Goal: Information Seeking & Learning: Find contact information

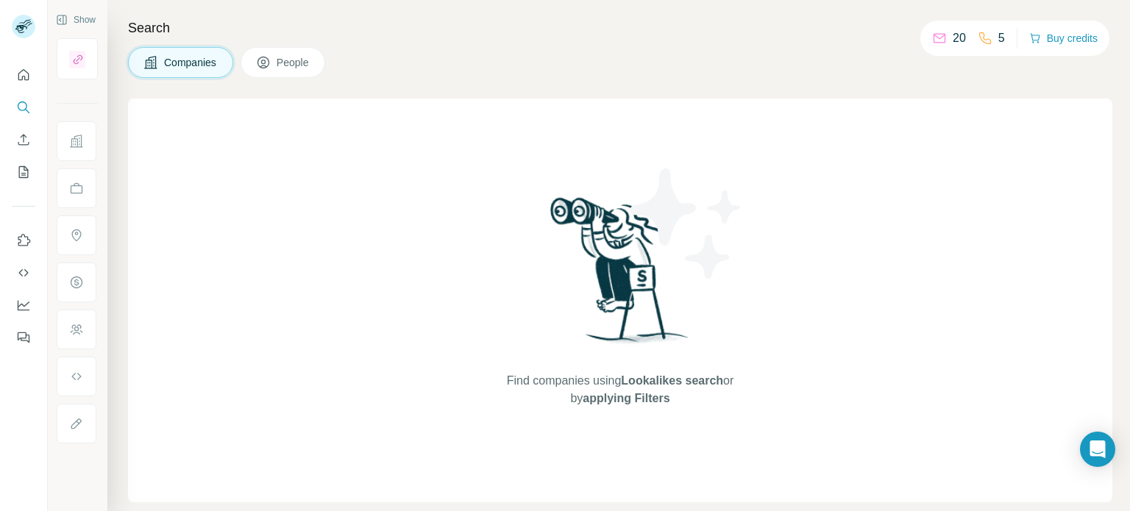
click at [307, 69] on span "People" at bounding box center [294, 62] width 34 height 15
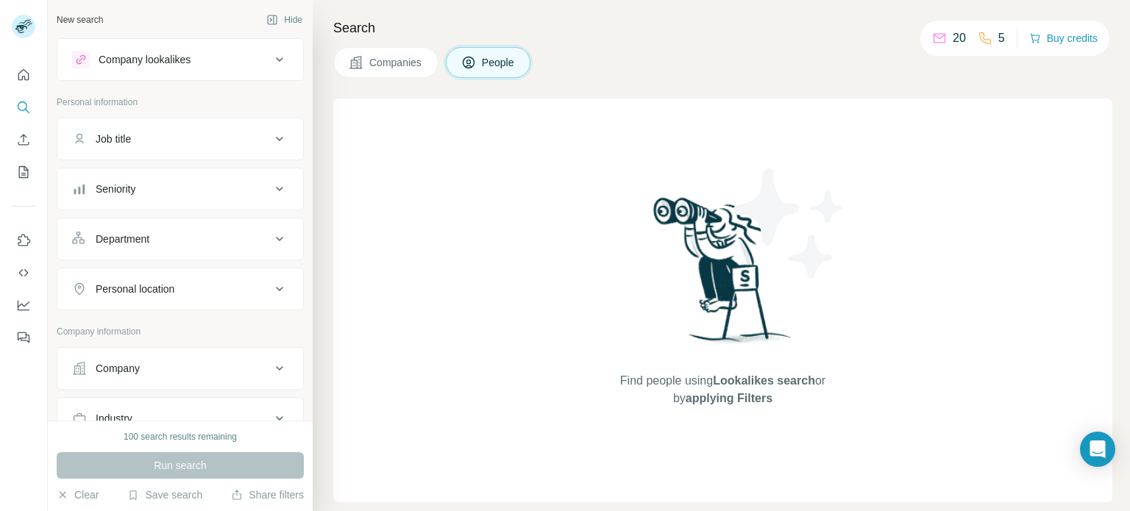
click at [497, 70] on button "People" at bounding box center [488, 62] width 85 height 31
click at [400, 60] on span "Companies" at bounding box center [396, 62] width 54 height 15
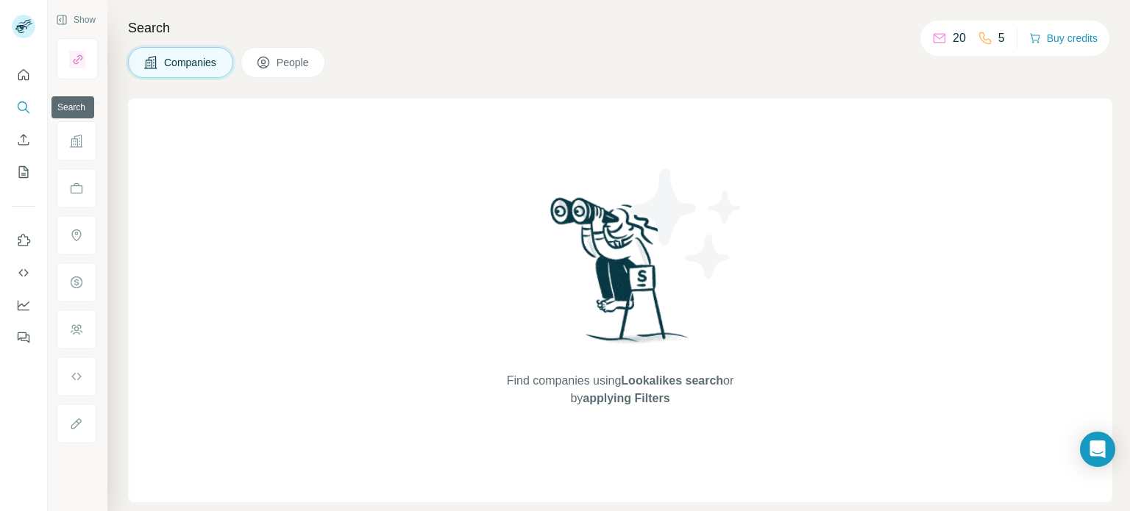
click at [26, 113] on icon "Search" at bounding box center [23, 107] width 15 height 15
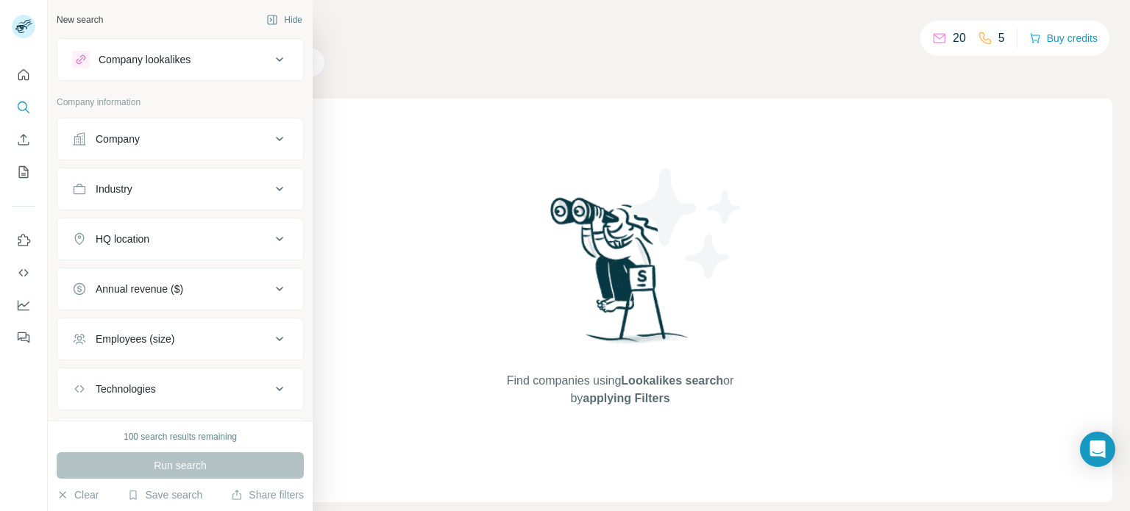
click at [210, 138] on div "Company" at bounding box center [171, 139] width 199 height 15
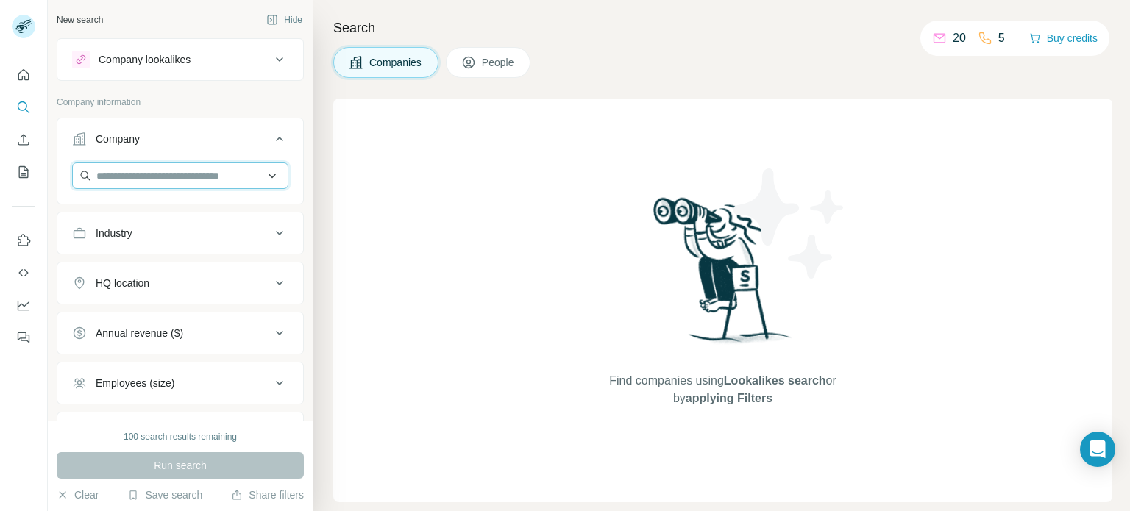
click at [204, 169] on input "text" at bounding box center [180, 176] width 216 height 26
type input "*"
click at [168, 172] on input "*" at bounding box center [180, 176] width 216 height 26
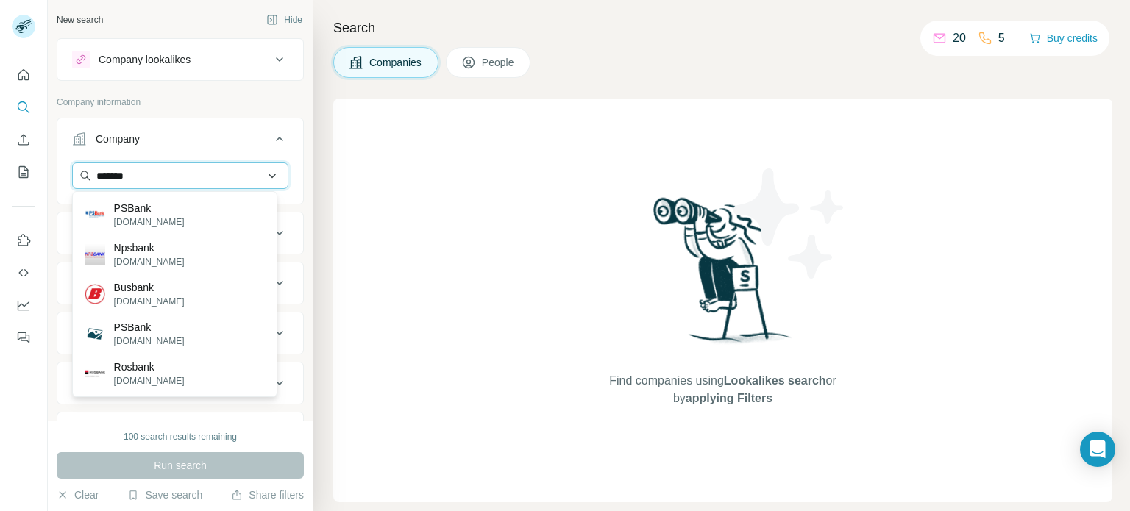
click at [150, 174] on input "*******" at bounding box center [180, 176] width 216 height 26
paste input "**********"
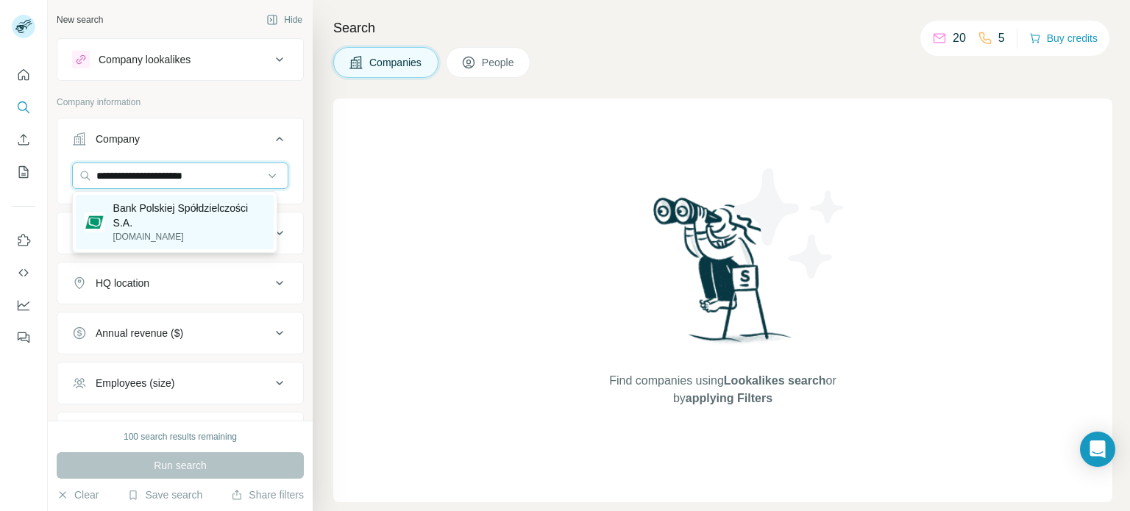
type input "**********"
click at [189, 213] on p "Bank Polskiej Spółdzielczości S.A." at bounding box center [189, 215] width 152 height 29
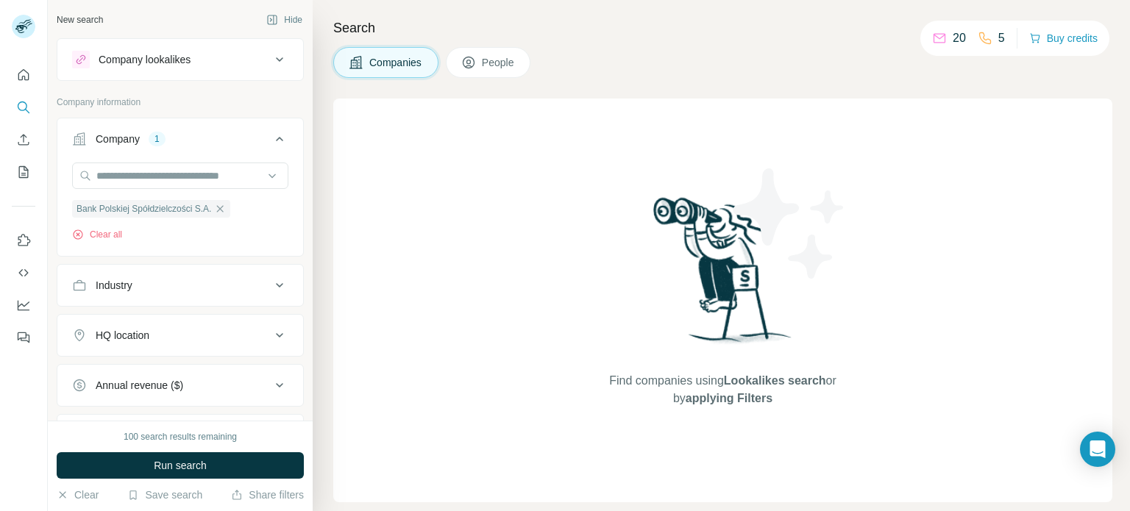
click at [273, 291] on icon at bounding box center [280, 286] width 18 height 18
click at [200, 472] on span "Run search" at bounding box center [180, 465] width 53 height 15
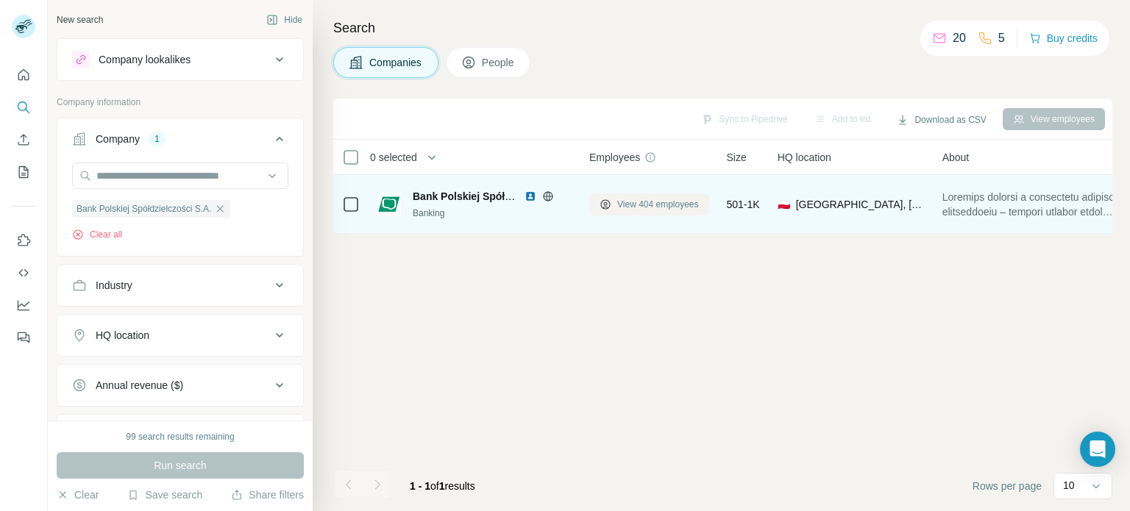
click at [645, 205] on span "View 404 employees" at bounding box center [658, 204] width 82 height 13
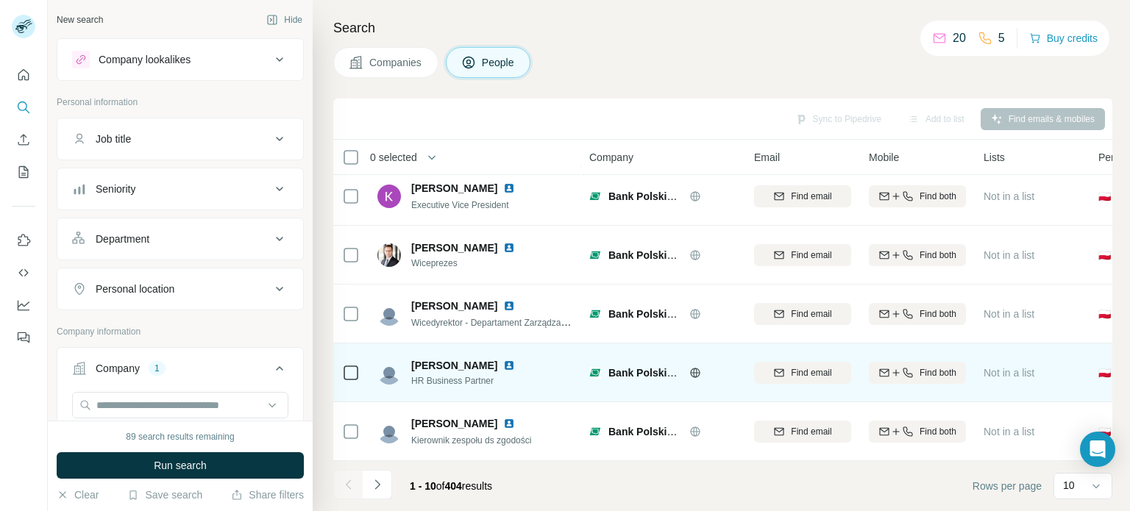
scroll to position [309, 0]
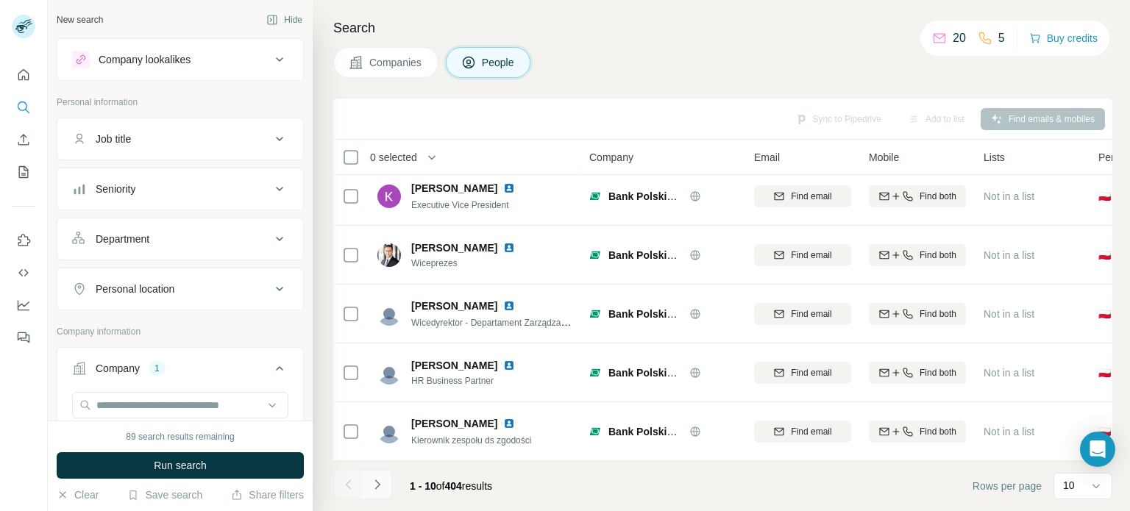
click at [375, 486] on icon "Navigate to next page" at bounding box center [377, 485] width 15 height 15
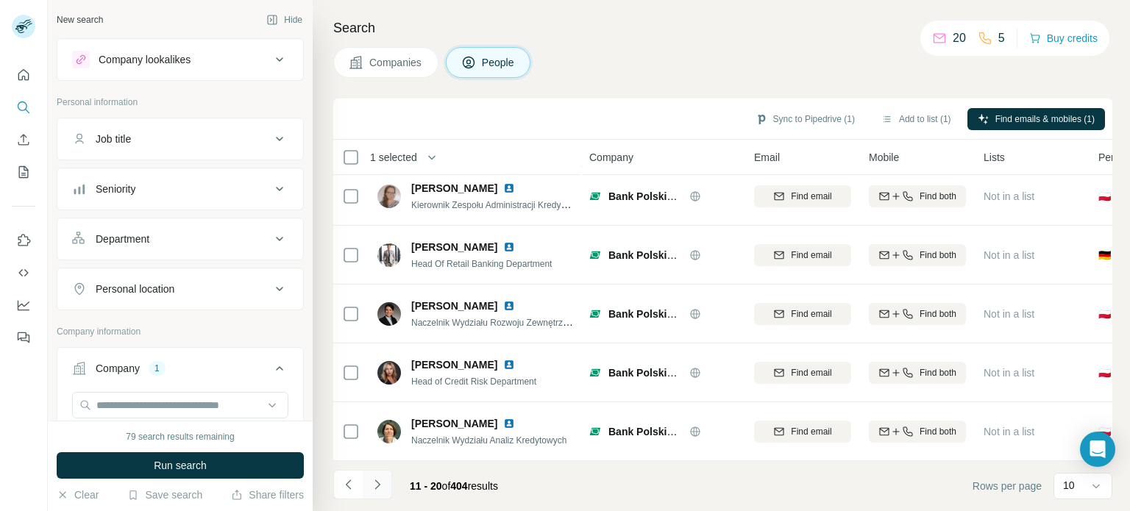
click at [388, 490] on button "Navigate to next page" at bounding box center [377, 484] width 29 height 29
click at [381, 486] on icon "Navigate to next page" at bounding box center [377, 485] width 15 height 15
click at [381, 493] on button "Navigate to next page" at bounding box center [377, 484] width 29 height 29
click at [1102, 495] on div at bounding box center [1096, 486] width 15 height 26
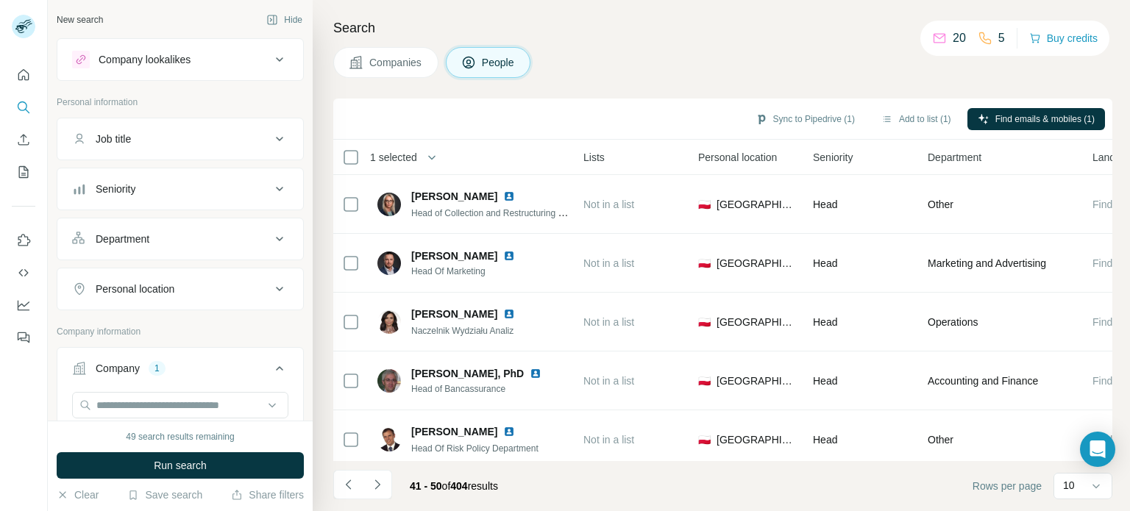
scroll to position [0, 494]
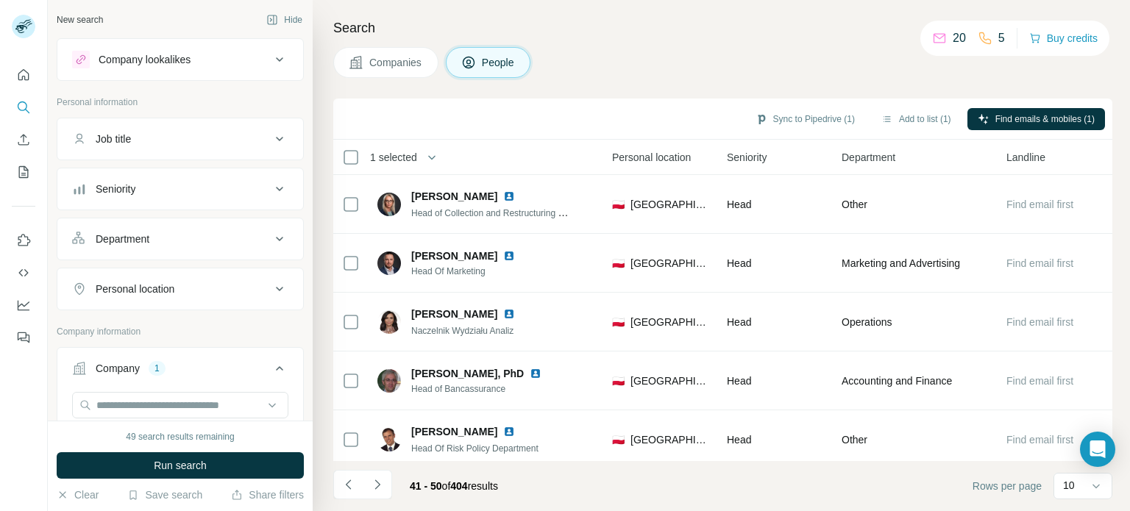
click at [868, 152] on span "Department" at bounding box center [869, 157] width 54 height 15
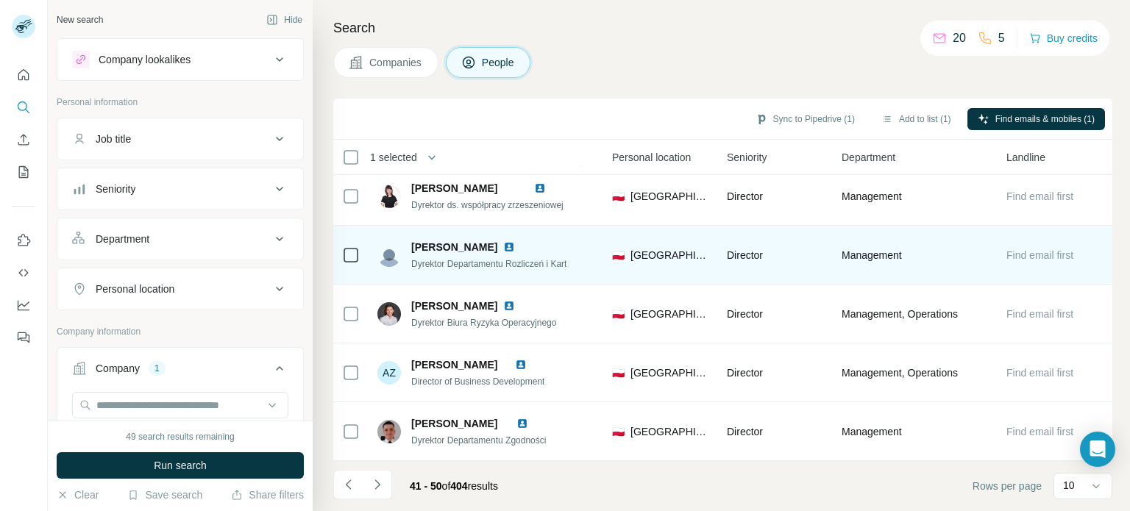
scroll to position [309, 494]
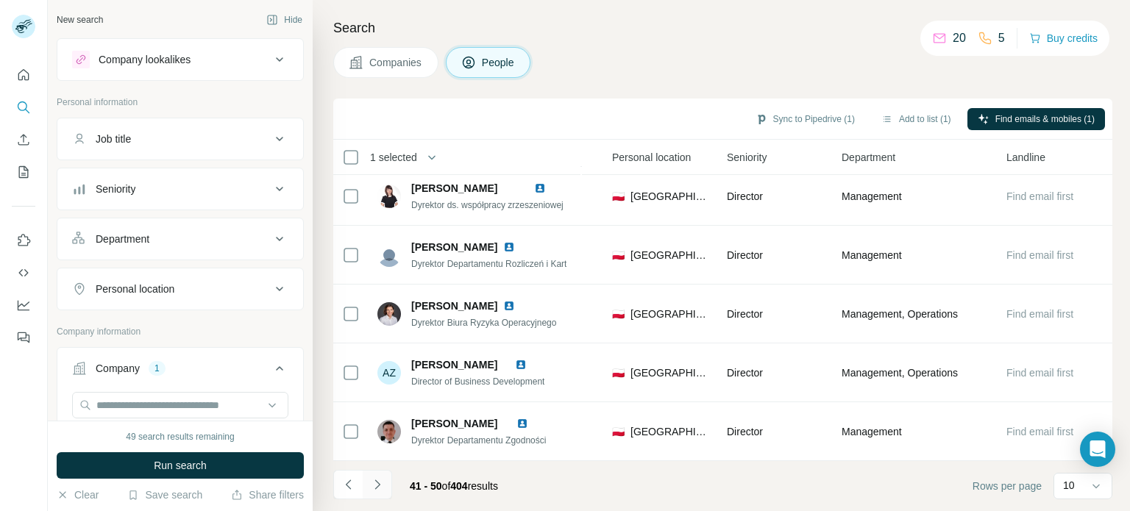
click at [383, 484] on icon "Navigate to next page" at bounding box center [377, 485] width 15 height 15
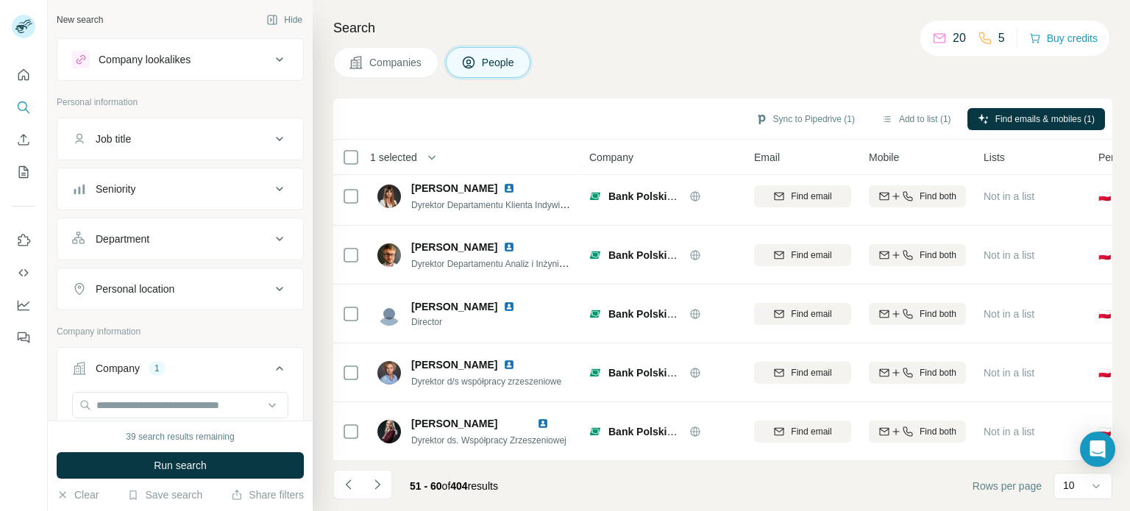
click at [271, 143] on icon at bounding box center [280, 139] width 18 height 18
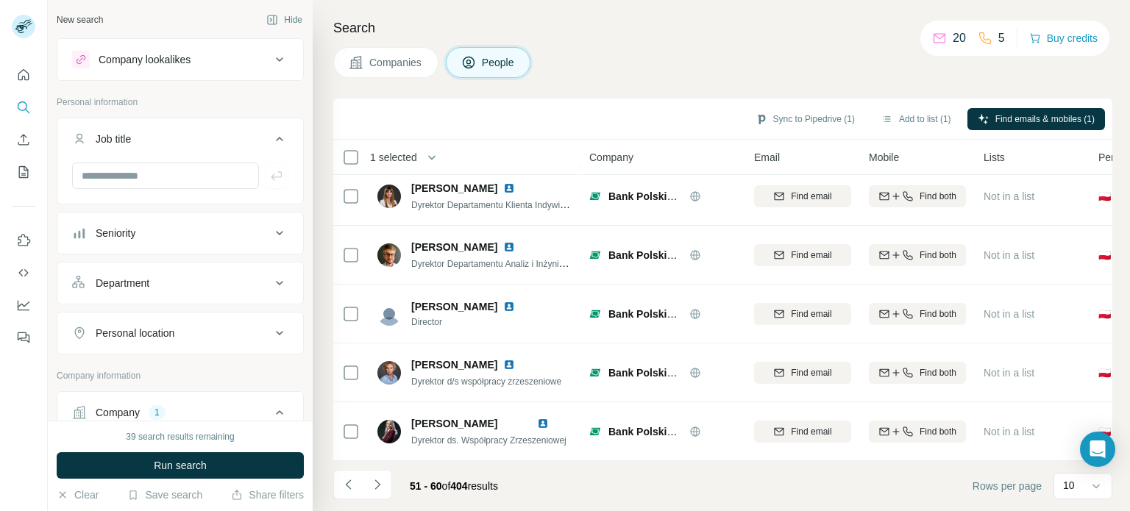
click at [271, 143] on icon at bounding box center [280, 139] width 18 height 18
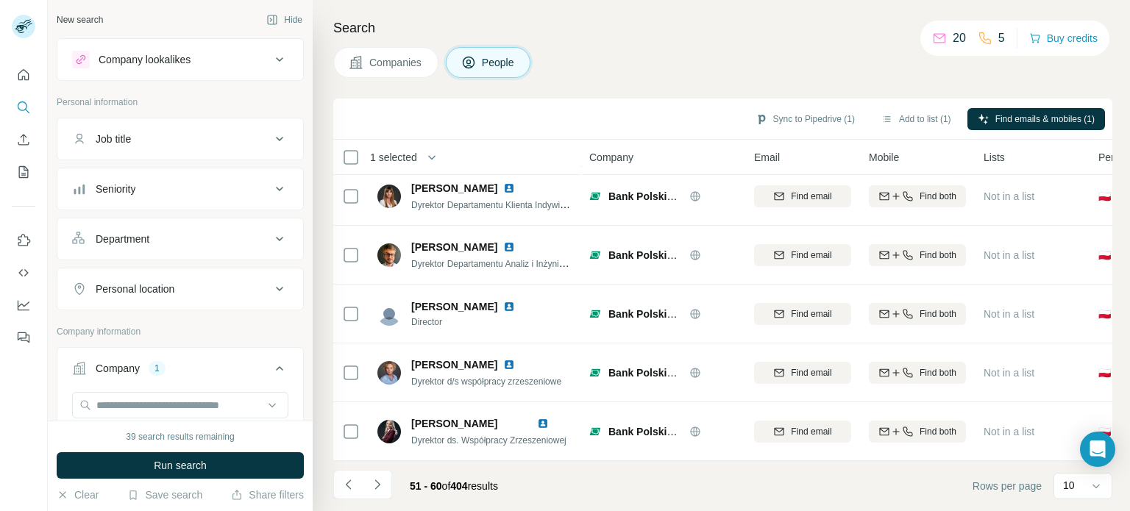
click at [271, 182] on icon at bounding box center [280, 189] width 18 height 18
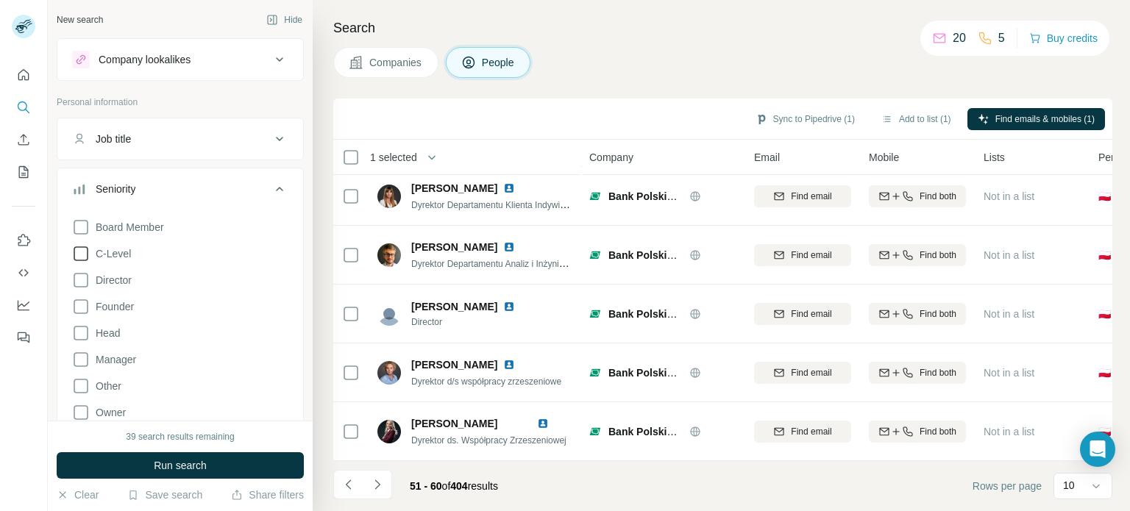
click at [79, 253] on icon at bounding box center [81, 254] width 18 height 18
click at [85, 282] on icon at bounding box center [81, 281] width 18 height 18
click at [80, 232] on icon at bounding box center [81, 228] width 18 height 18
click at [207, 467] on button "Run search" at bounding box center [180, 466] width 247 height 26
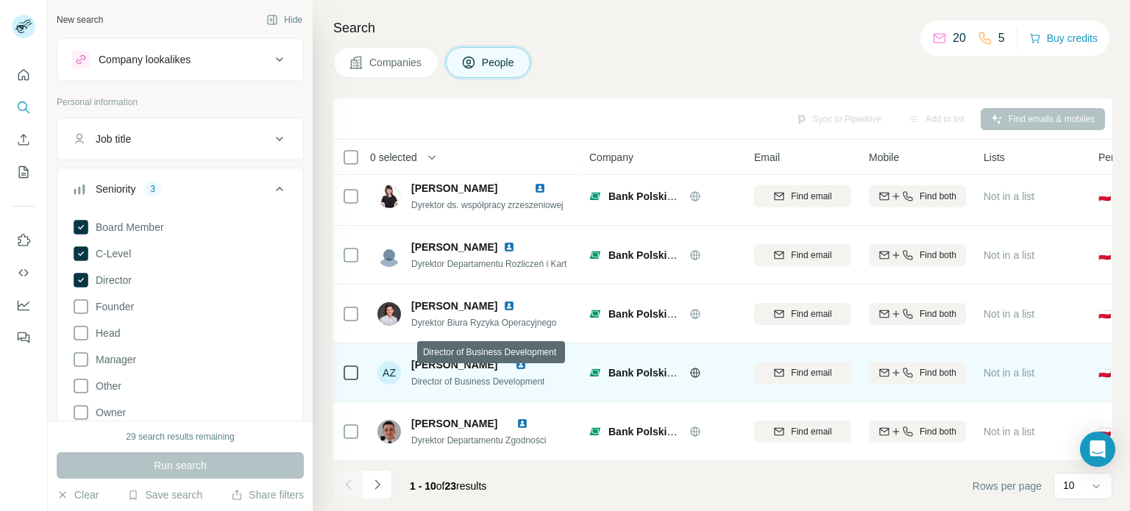
scroll to position [309, 0]
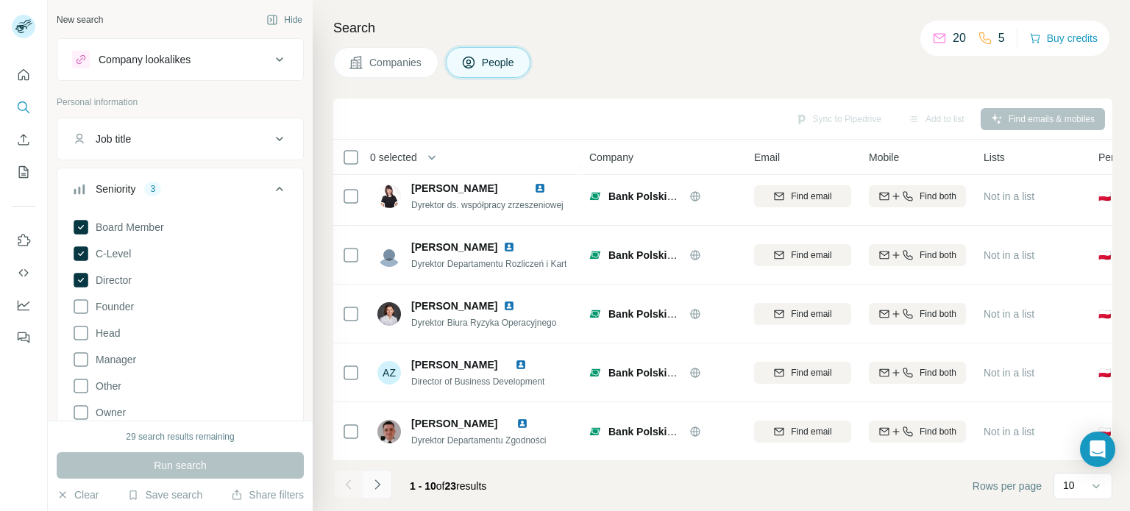
click at [383, 487] on icon "Navigate to next page" at bounding box center [377, 485] width 15 height 15
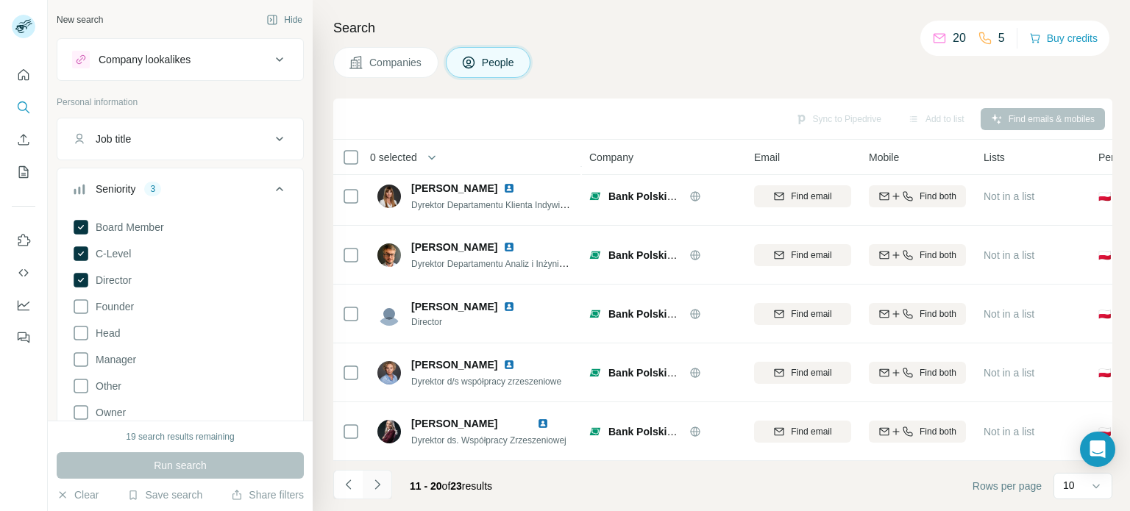
click at [378, 493] on button "Navigate to next page" at bounding box center [377, 484] width 29 height 29
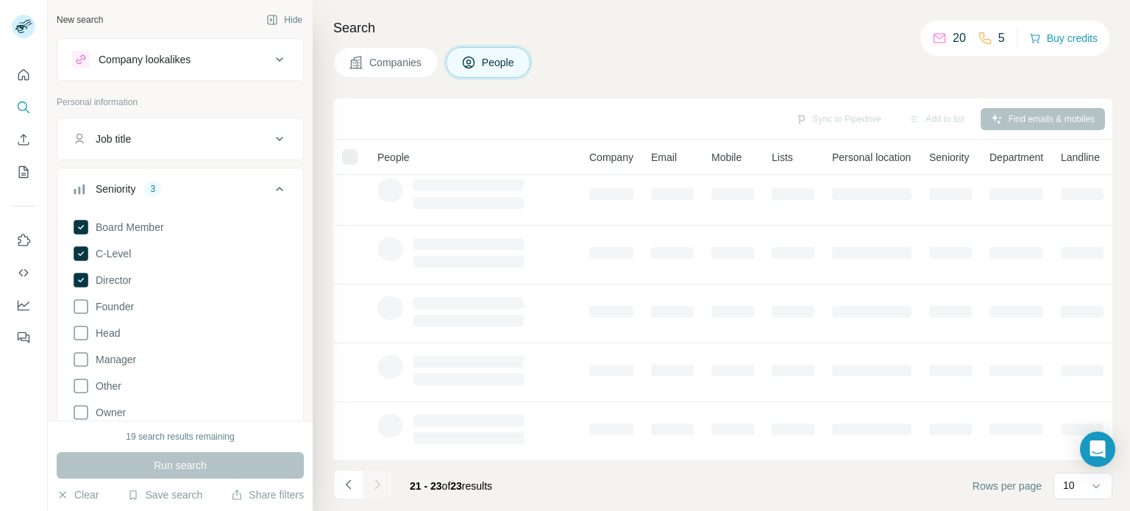
scroll to position [0, 0]
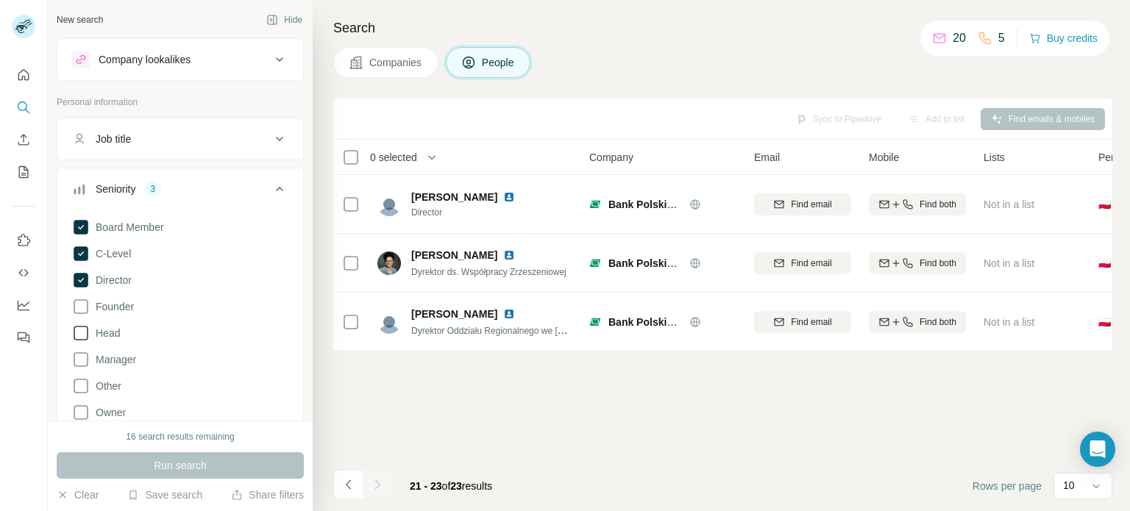
click at [87, 334] on icon at bounding box center [81, 333] width 15 height 15
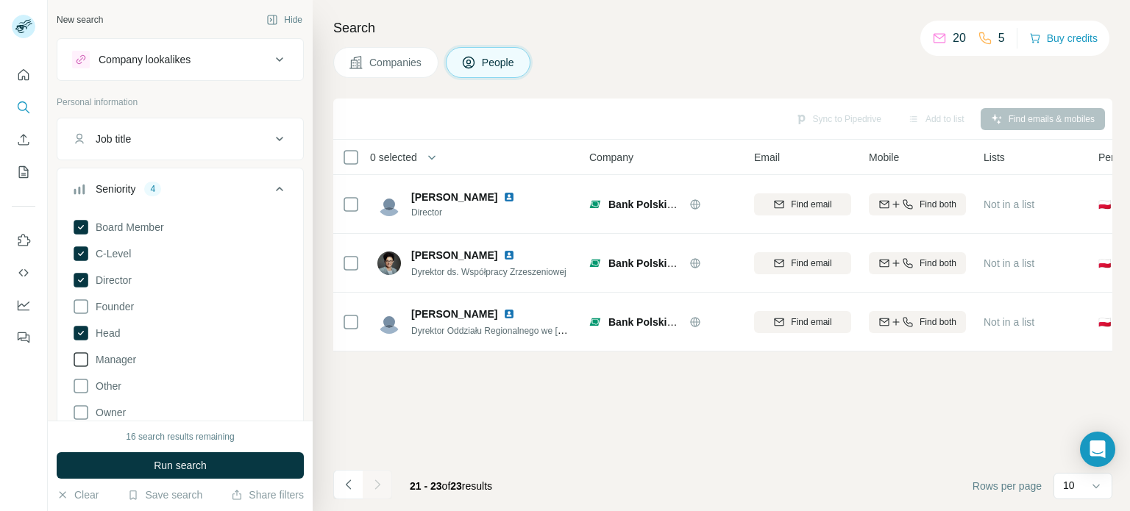
click at [80, 361] on icon at bounding box center [81, 360] width 18 height 18
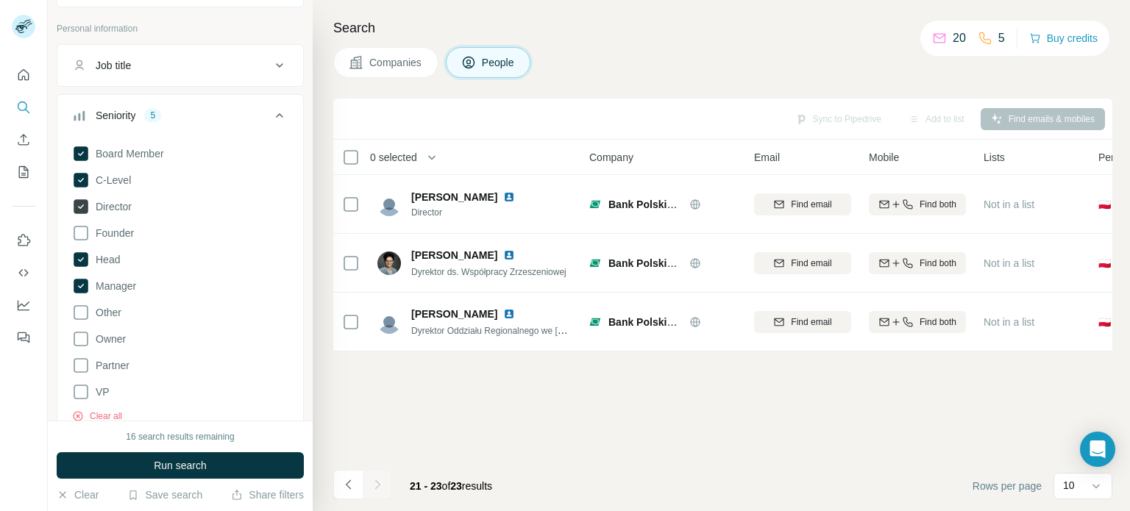
click at [79, 208] on icon at bounding box center [81, 206] width 15 height 15
click at [83, 191] on div "Board Member C-Level Director Founder Head Manager Other Owner Partner VP Clear…" at bounding box center [180, 281] width 216 height 284
click at [83, 187] on icon at bounding box center [81, 180] width 18 height 18
click at [85, 152] on icon at bounding box center [81, 153] width 15 height 15
click at [204, 467] on span "Run search" at bounding box center [180, 465] width 53 height 15
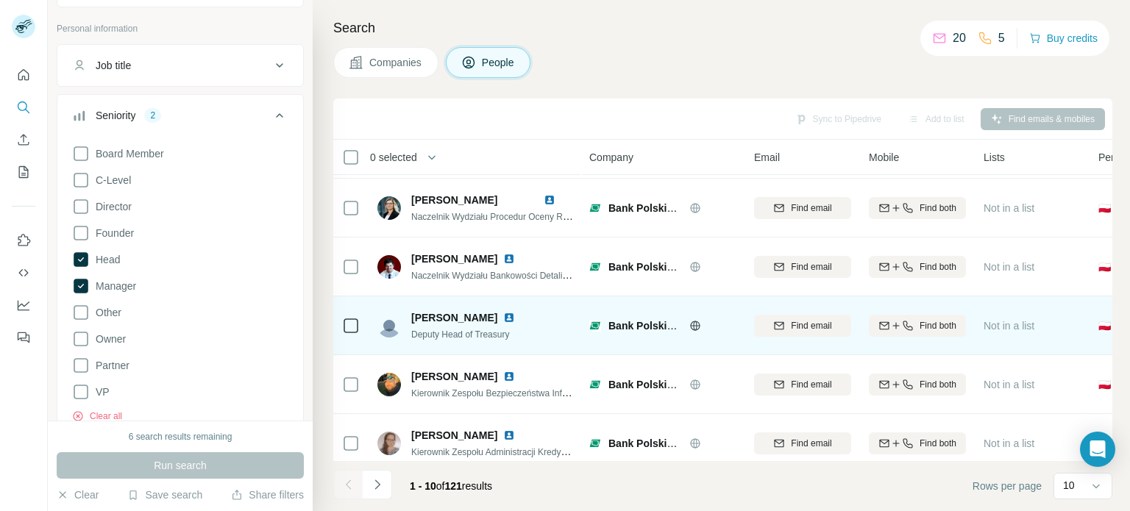
scroll to position [147, 0]
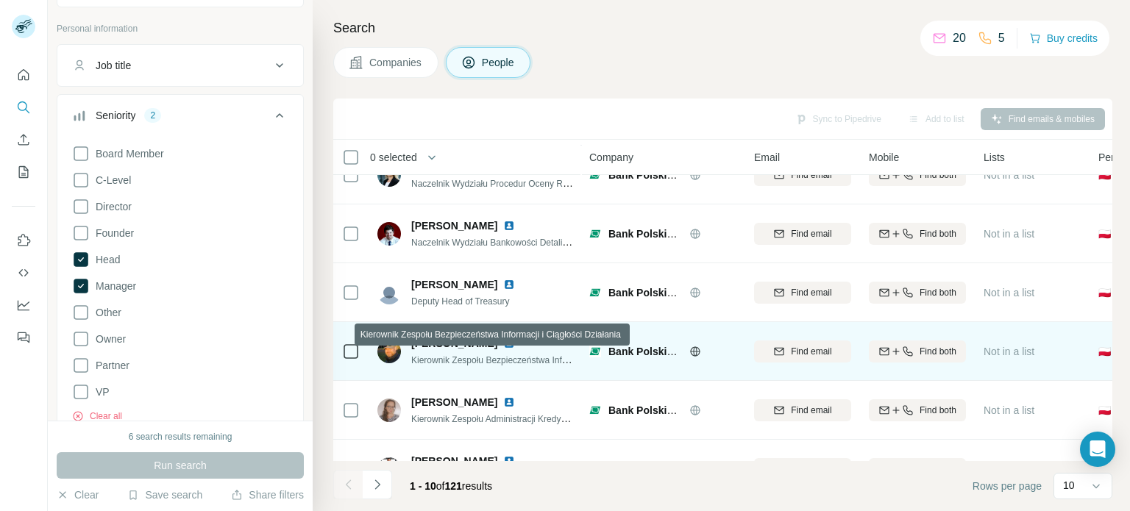
click at [502, 364] on span "Kierownik Zespołu Bezpieczeństwa Informacji i Ciągłości Działania" at bounding box center [541, 360] width 261 height 12
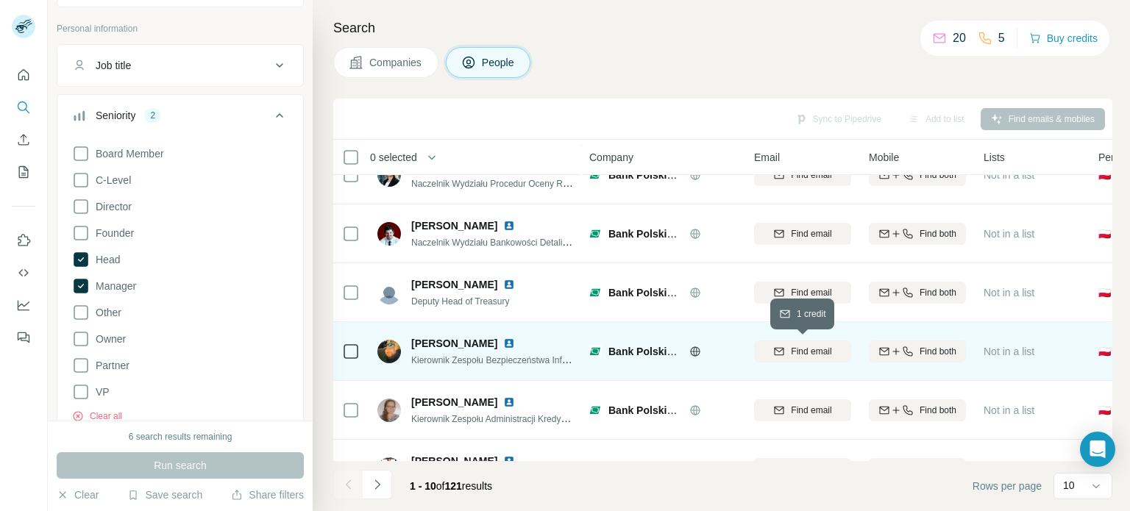
click at [797, 358] on button "Find email" at bounding box center [802, 352] width 97 height 22
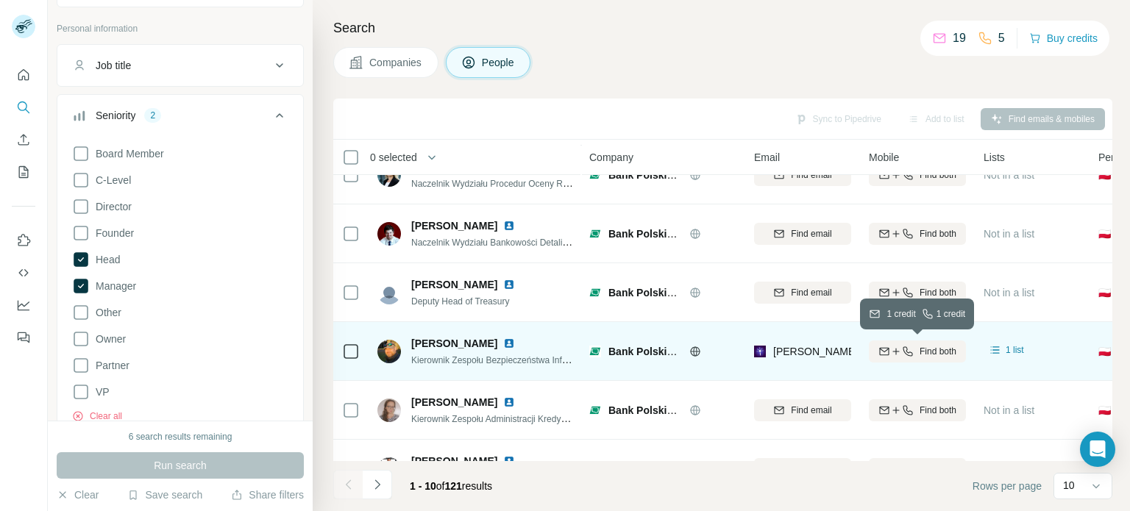
click at [921, 350] on span "Find both" at bounding box center [938, 351] width 37 height 13
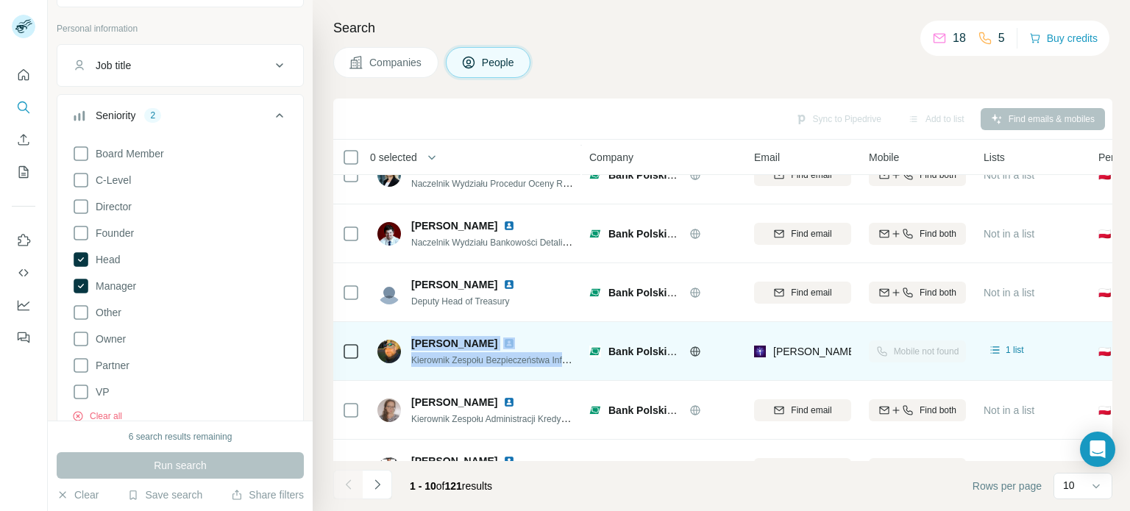
drag, startPoint x: 414, startPoint y: 339, endPoint x: 580, endPoint y: 361, distance: 167.0
click at [580, 361] on td "[PERSON_NAME] Kierownik Zespołu Bezpieczeństwa Informacji i Ciągłości Działania" at bounding box center [475, 351] width 213 height 59
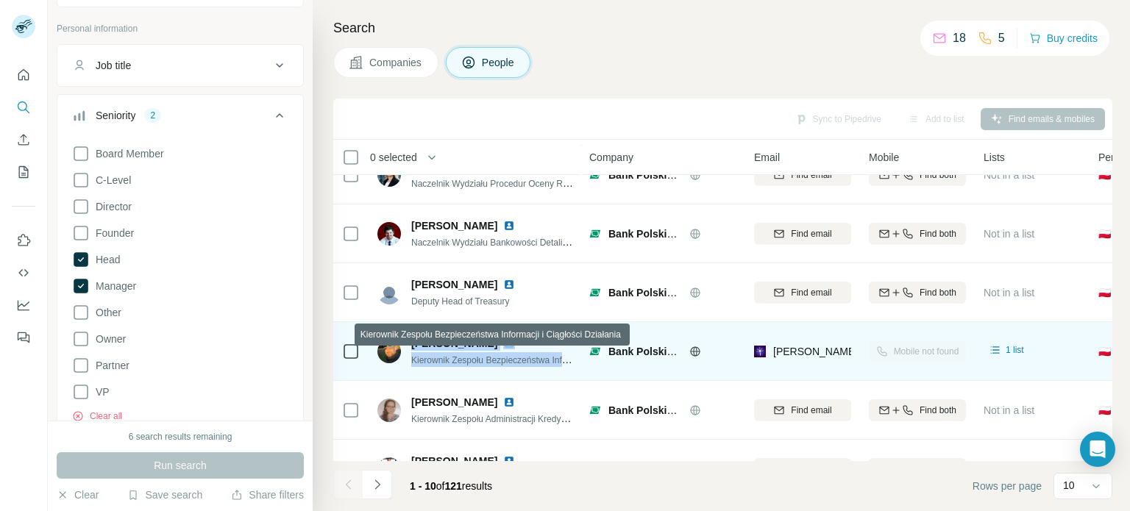
copy div "[PERSON_NAME] Kierownik Zespołu Bezpieczeństwa Informa"
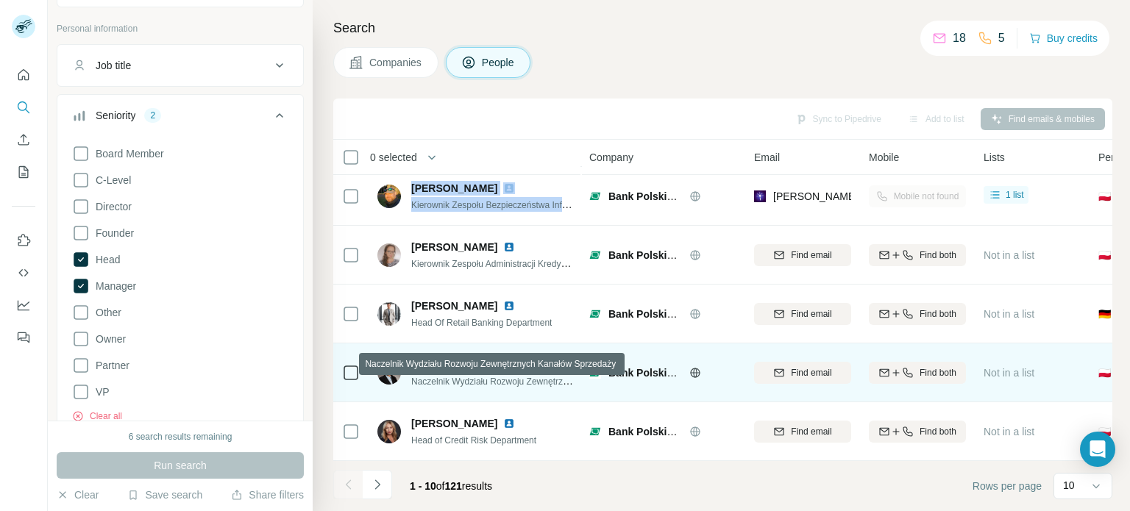
scroll to position [309, 0]
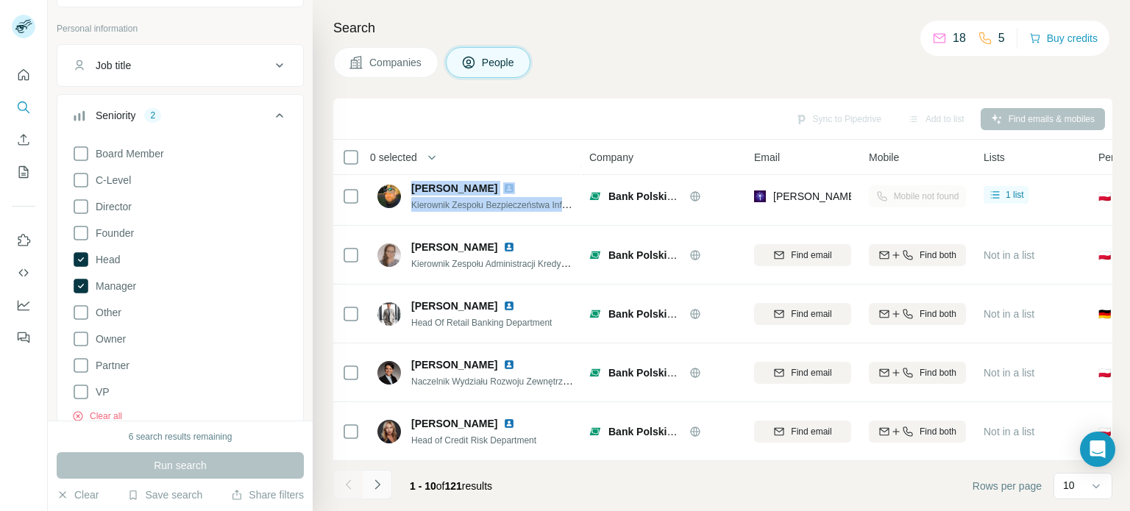
click at [372, 488] on icon "Navigate to next page" at bounding box center [377, 485] width 15 height 15
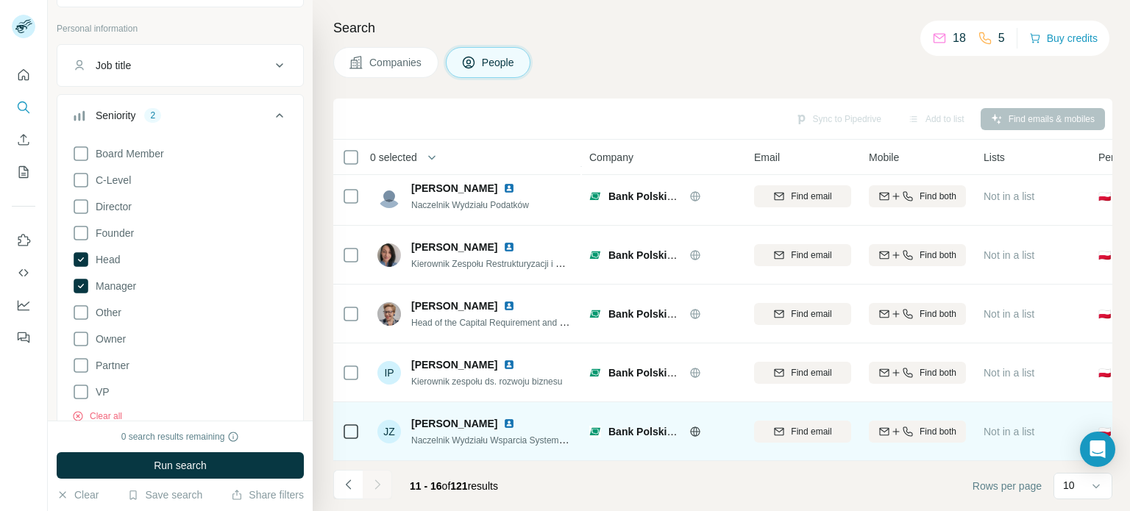
scroll to position [0, 0]
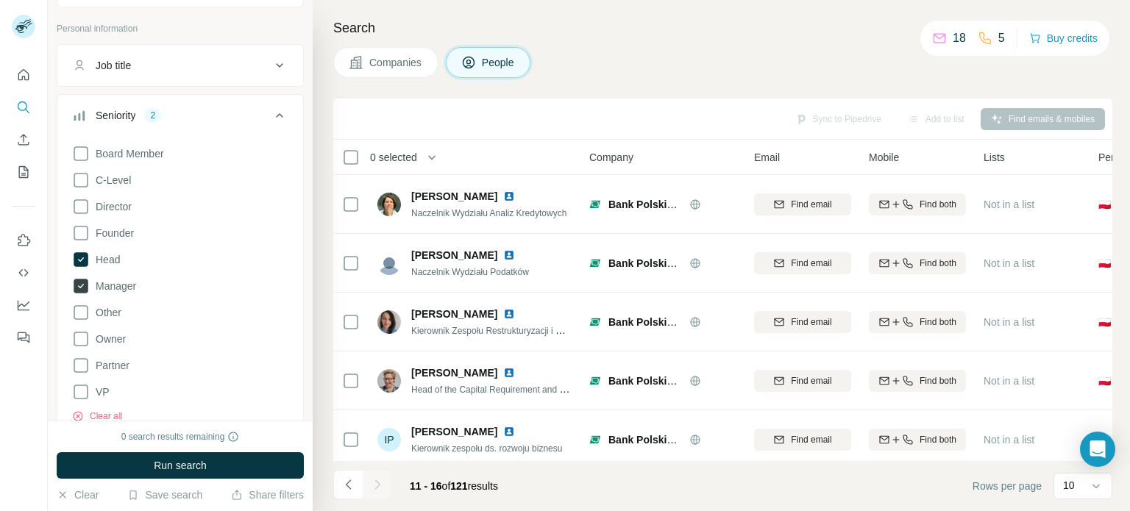
click at [81, 285] on icon at bounding box center [81, 286] width 6 height 4
click at [82, 258] on icon at bounding box center [81, 260] width 6 height 4
click at [206, 472] on button "Run search" at bounding box center [180, 466] width 247 height 26
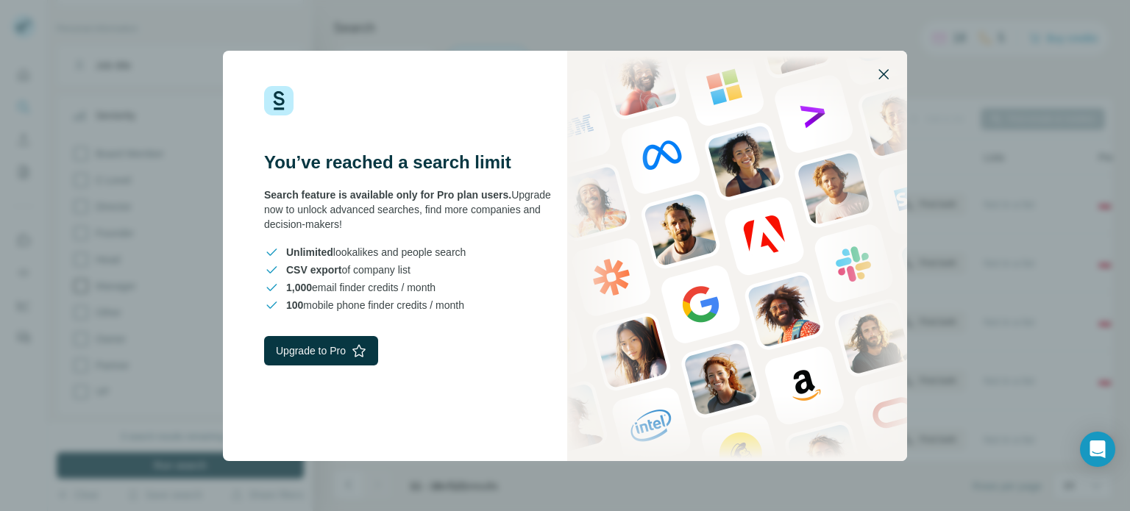
click at [886, 79] on icon "button" at bounding box center [884, 74] width 18 height 18
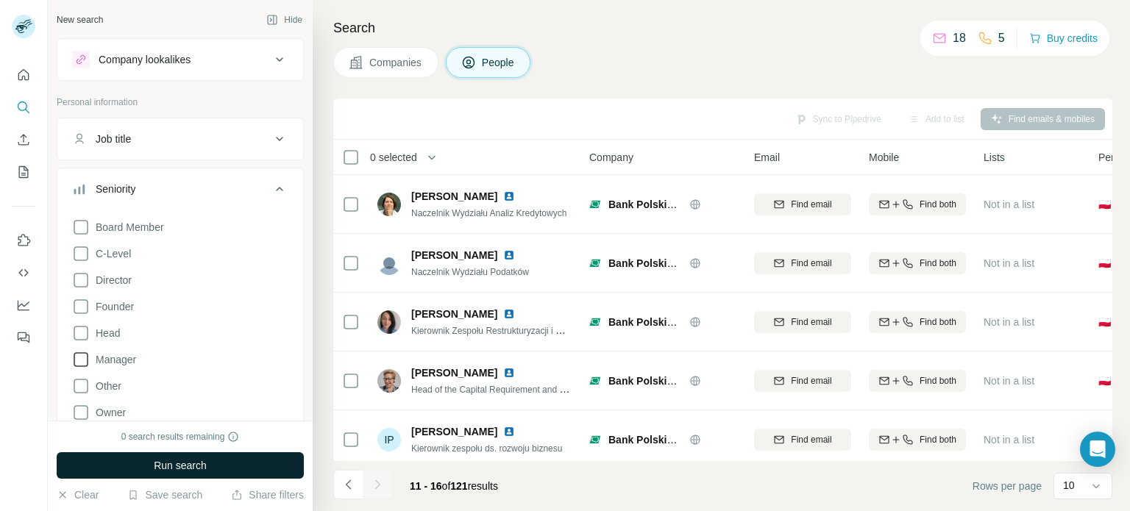
click at [181, 464] on span "Run search" at bounding box center [180, 465] width 53 height 15
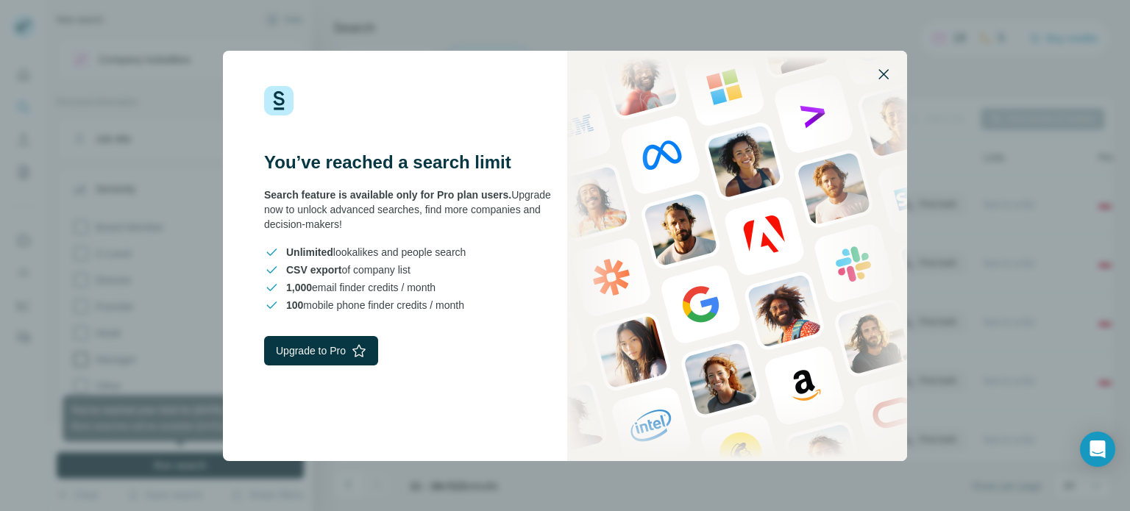
click at [889, 71] on icon "button" at bounding box center [884, 74] width 18 height 18
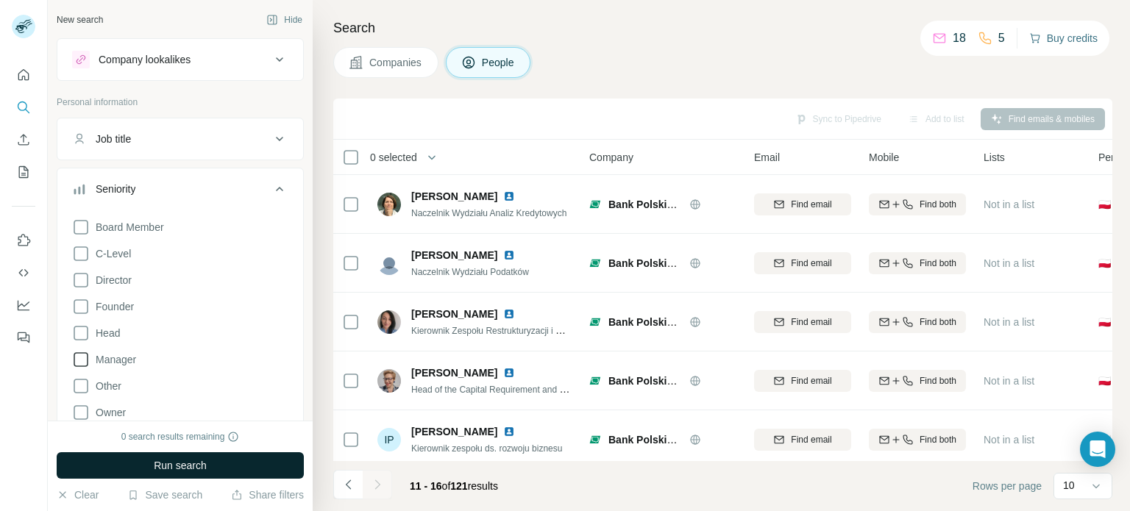
click at [1078, 38] on button "Buy credits" at bounding box center [1063, 38] width 68 height 21
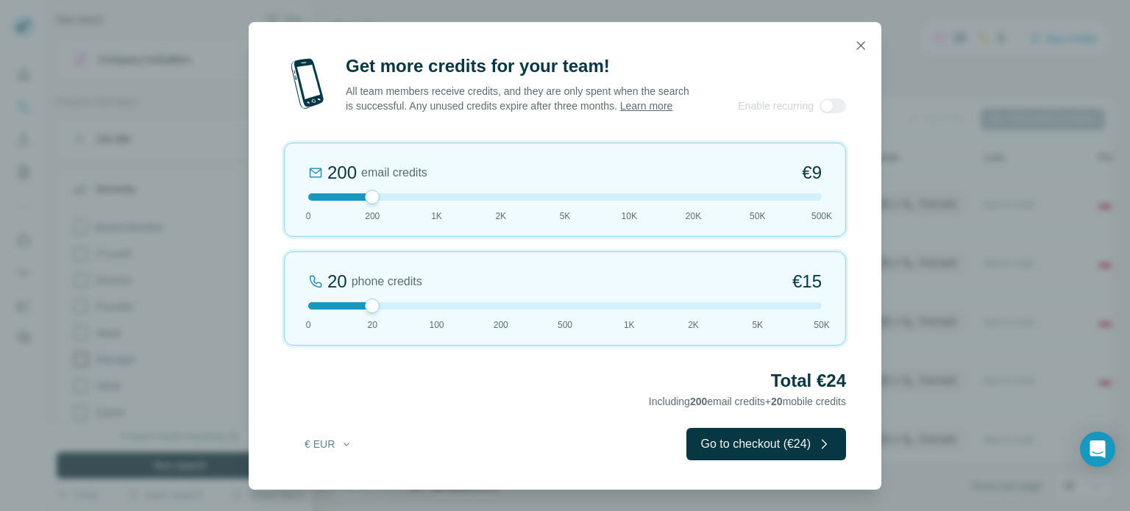
drag, startPoint x: 371, startPoint y: 199, endPoint x: 361, endPoint y: 199, distance: 9.6
click at [361, 199] on div at bounding box center [565, 197] width 514 height 7
drag, startPoint x: 378, startPoint y: 314, endPoint x: 450, endPoint y: 305, distance: 73.5
click at [450, 305] on div "20 phone credits €[PHONE_NUMBER] 1K 2K 5K 50K" at bounding box center [565, 299] width 562 height 94
drag, startPoint x: 430, startPoint y: 303, endPoint x: 380, endPoint y: 300, distance: 50.2
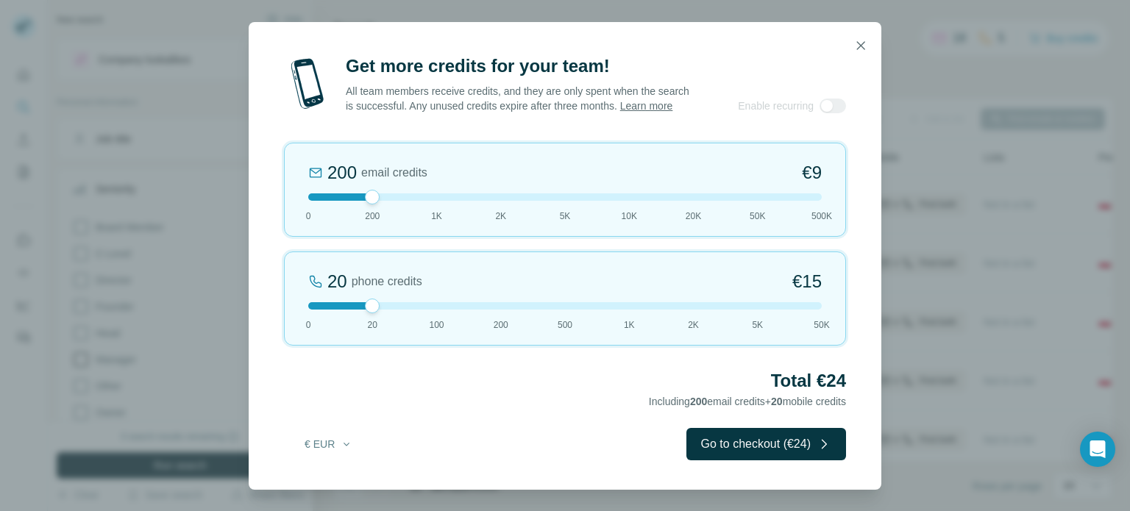
click at [380, 300] on div "20 phone credits €[PHONE_NUMBER] 1K 2K 5K 50K" at bounding box center [565, 299] width 562 height 94
click at [836, 106] on div at bounding box center [833, 106] width 26 height 15
click at [860, 46] on icon "button" at bounding box center [861, 45] width 8 height 8
